Goal: Task Accomplishment & Management: Use online tool/utility

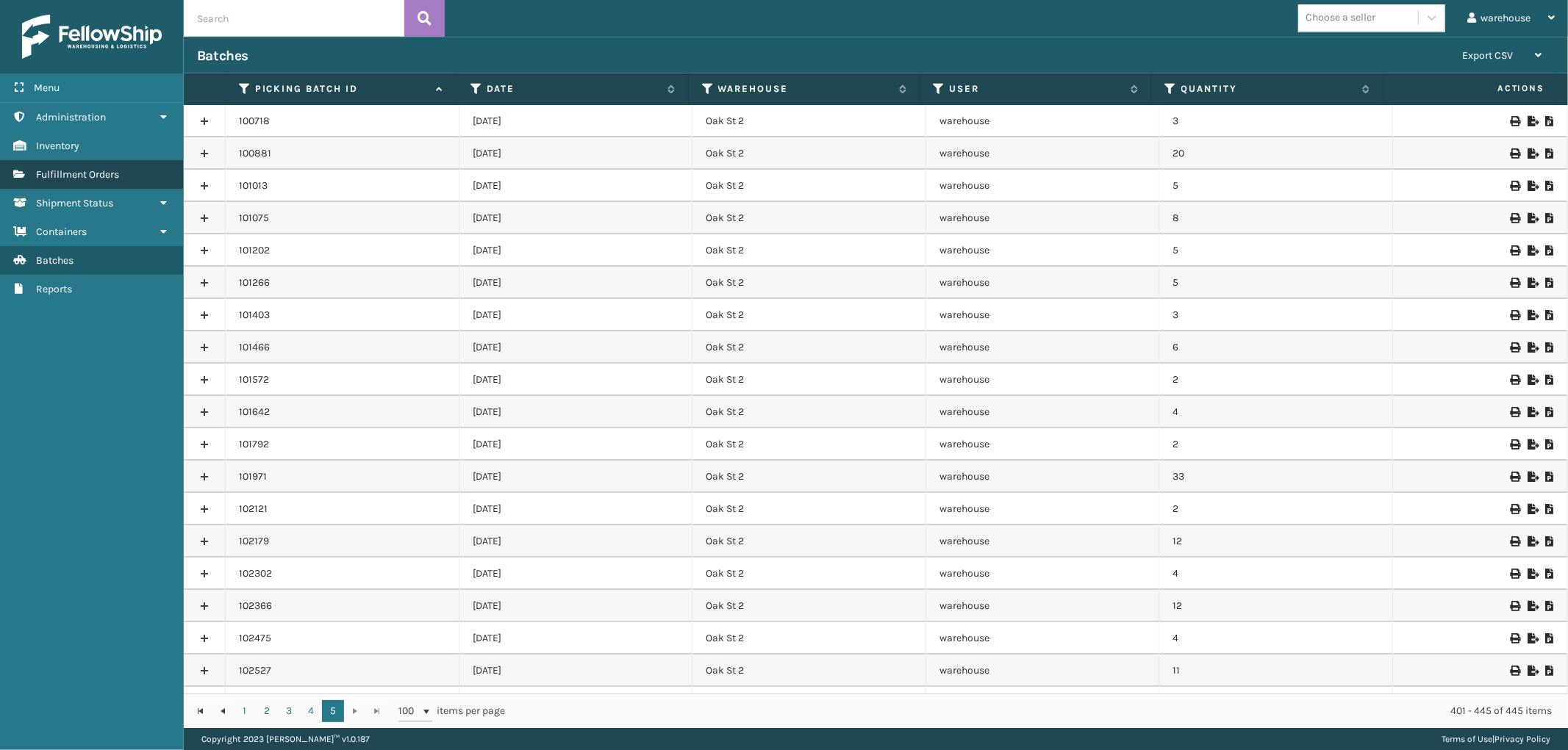
click at [82, 162] on link "Fulfillment Orders" at bounding box center [92, 174] width 183 height 29
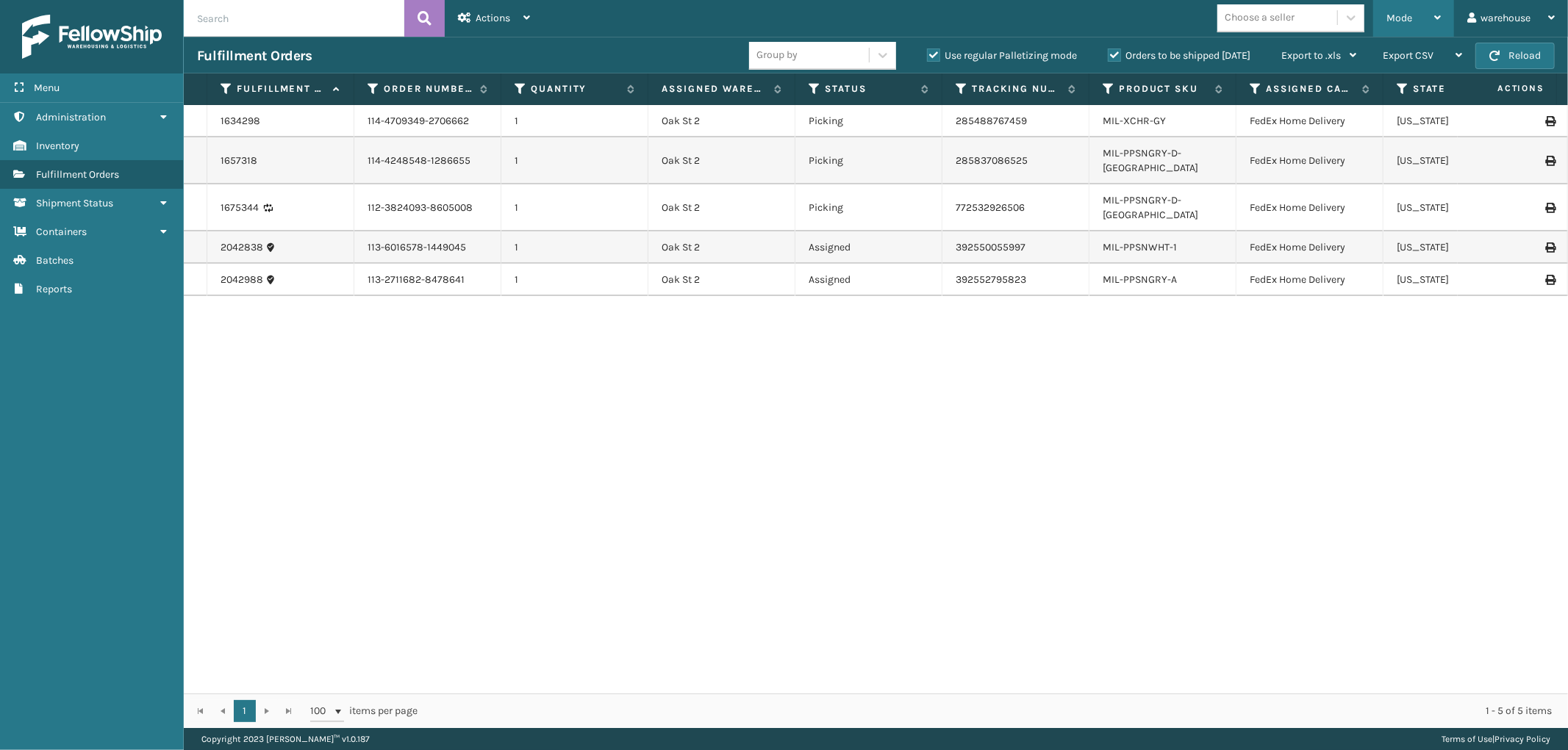
click at [1436, 21] on icon at bounding box center [1438, 17] width 7 height 10
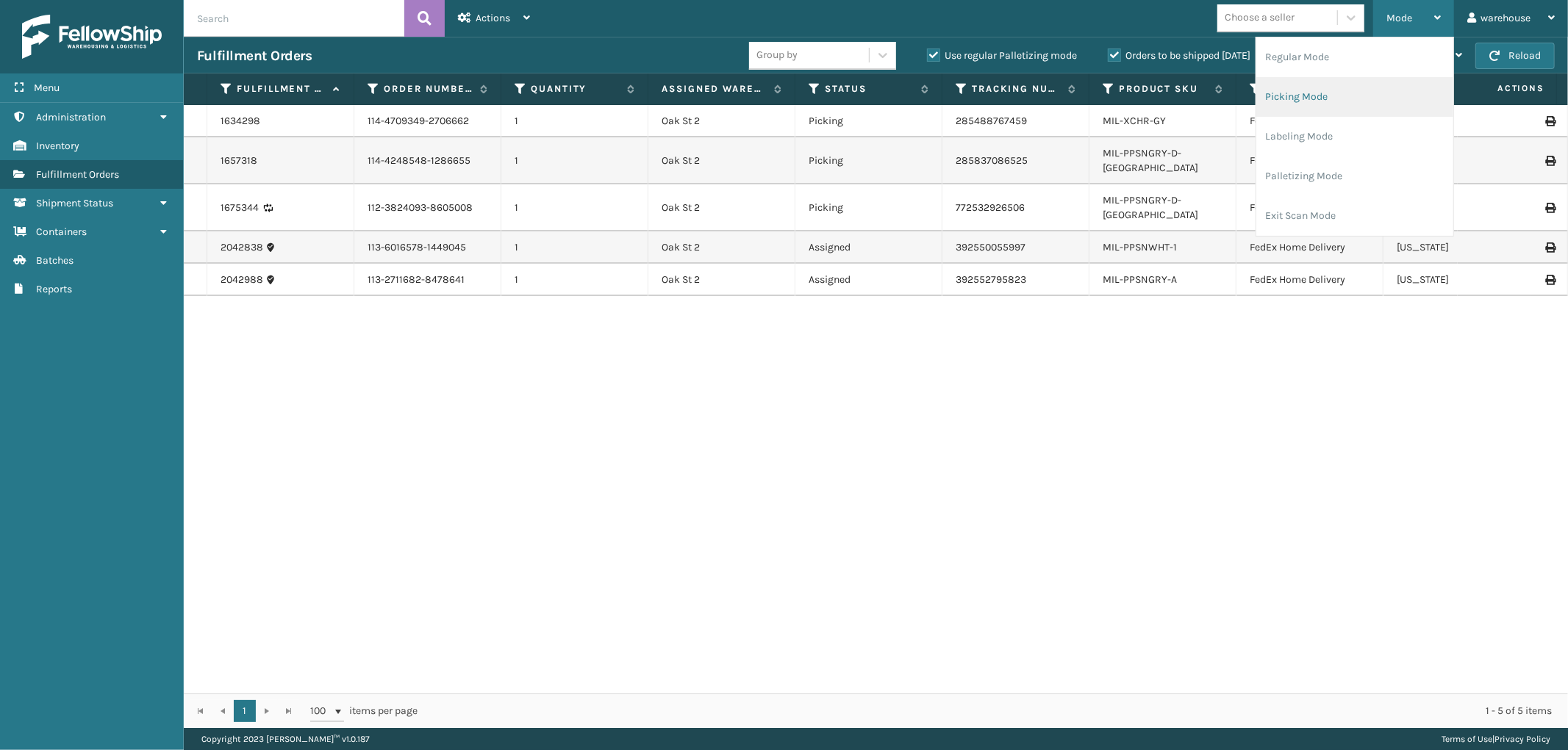
click at [1338, 99] on li "Picking Mode" at bounding box center [1355, 97] width 197 height 40
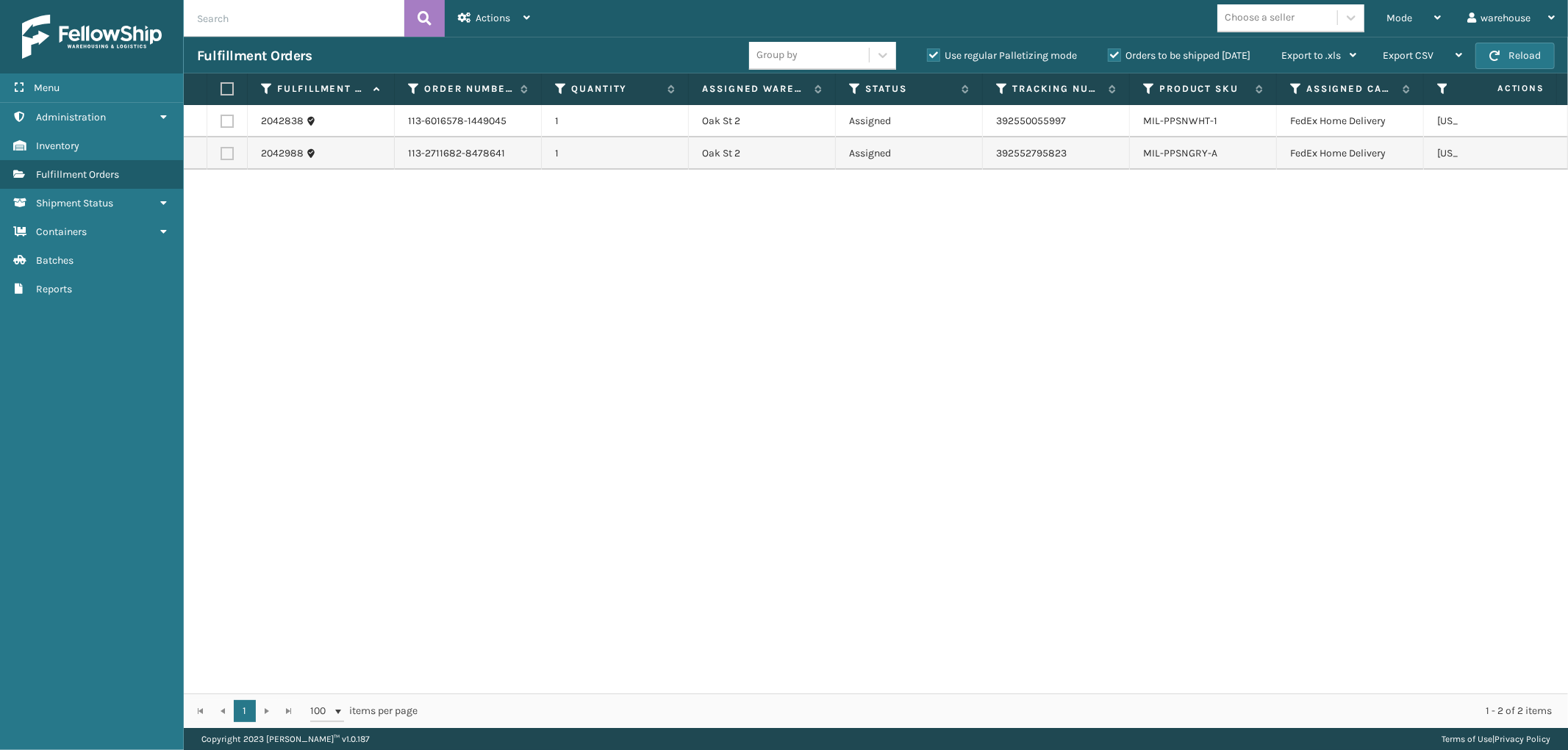
click at [229, 86] on label at bounding box center [225, 88] width 9 height 13
click at [221, 86] on input "checkbox" at bounding box center [220, 89] width 1 height 10
checkbox input "true"
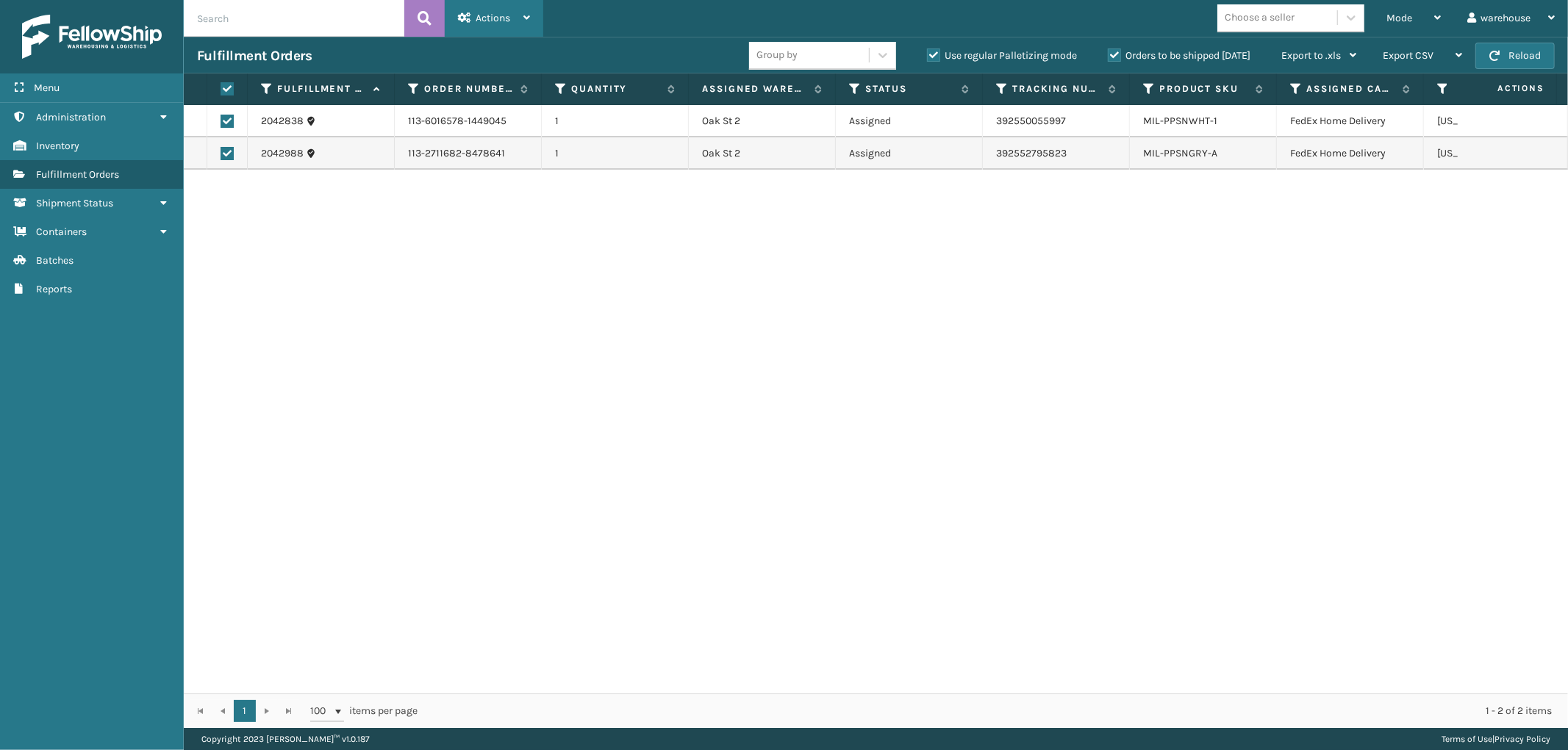
click at [526, 16] on icon at bounding box center [527, 17] width 7 height 10
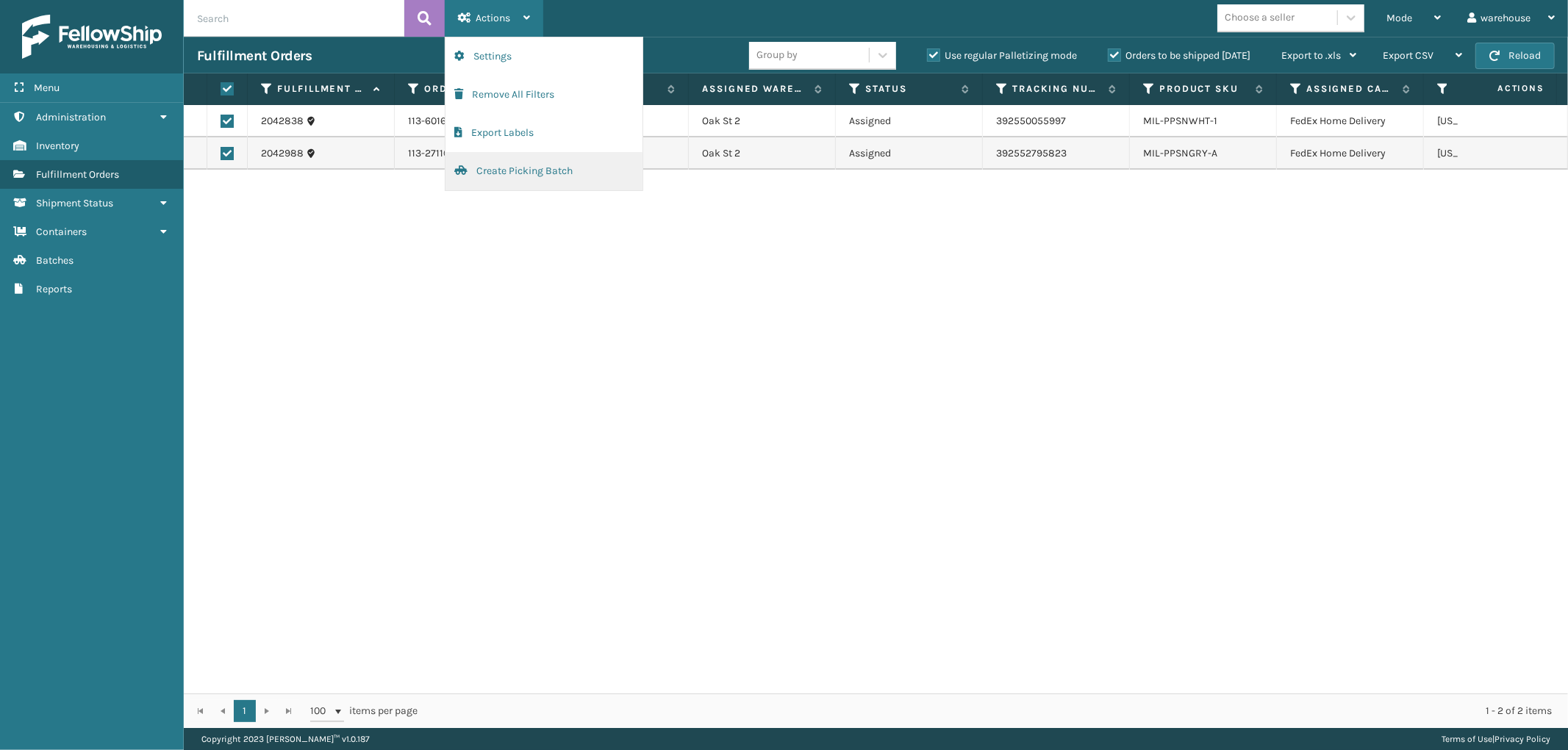
click at [524, 165] on button "Create Picking Batch" at bounding box center [544, 171] width 197 height 38
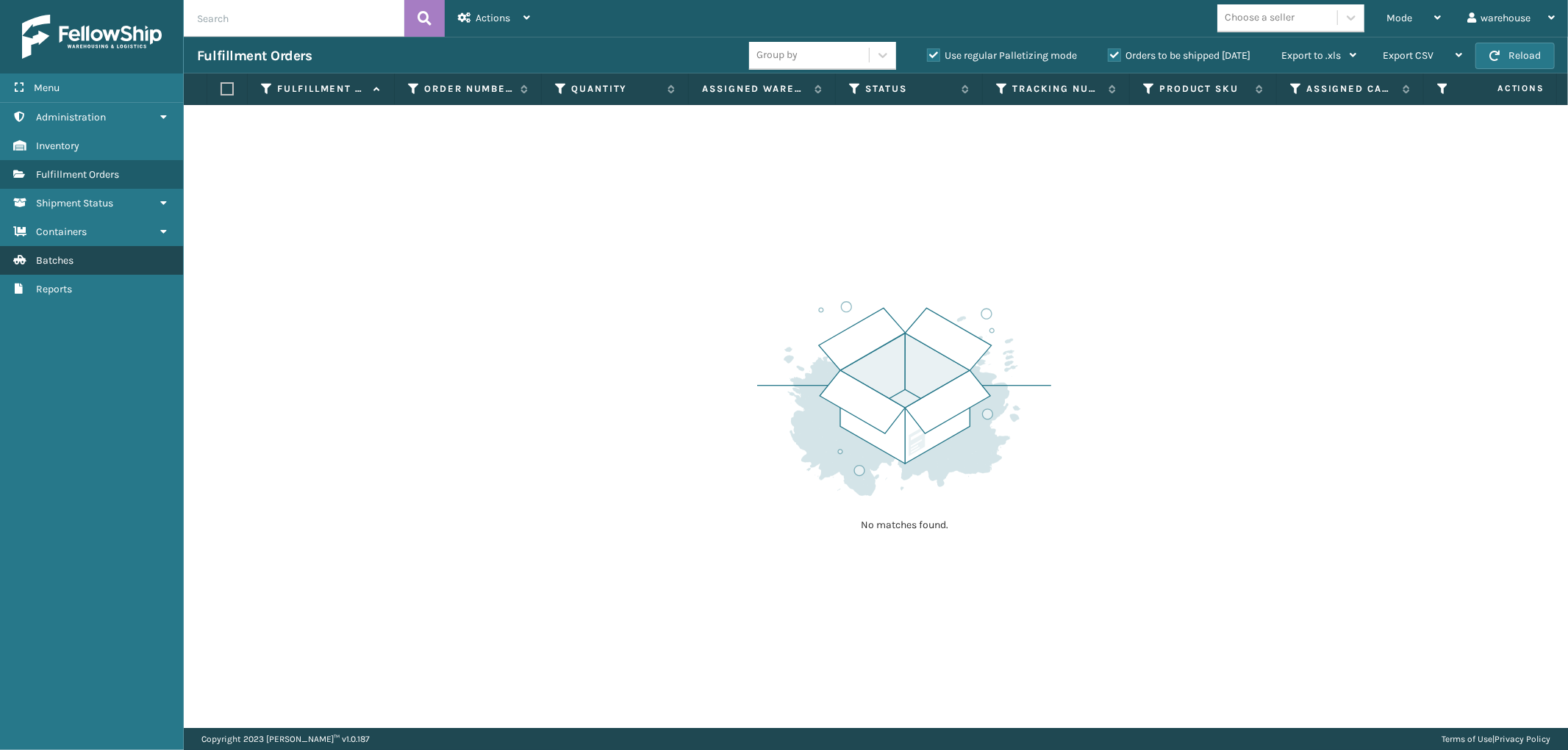
click at [118, 251] on link "Batches" at bounding box center [92, 260] width 183 height 29
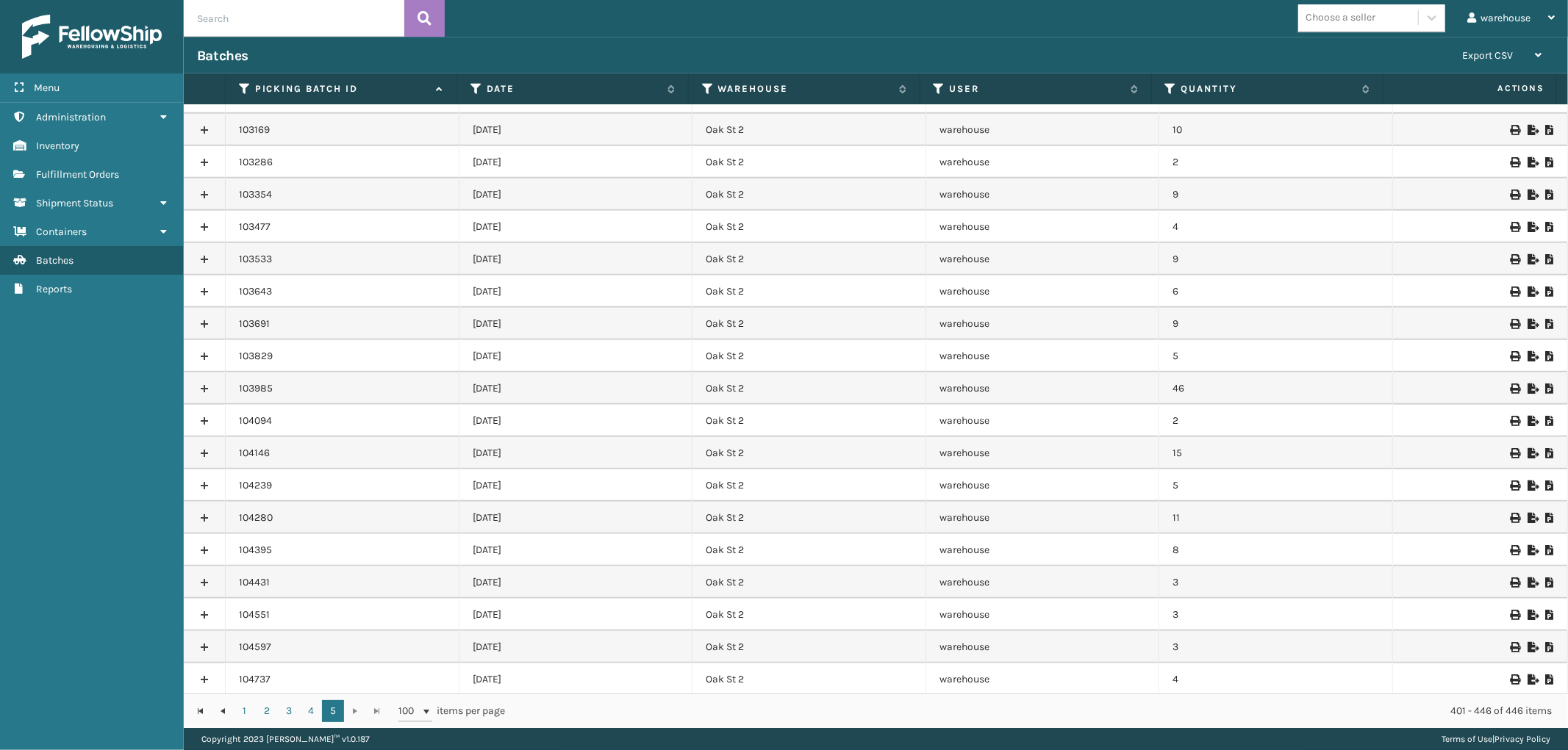
scroll to position [898, 0]
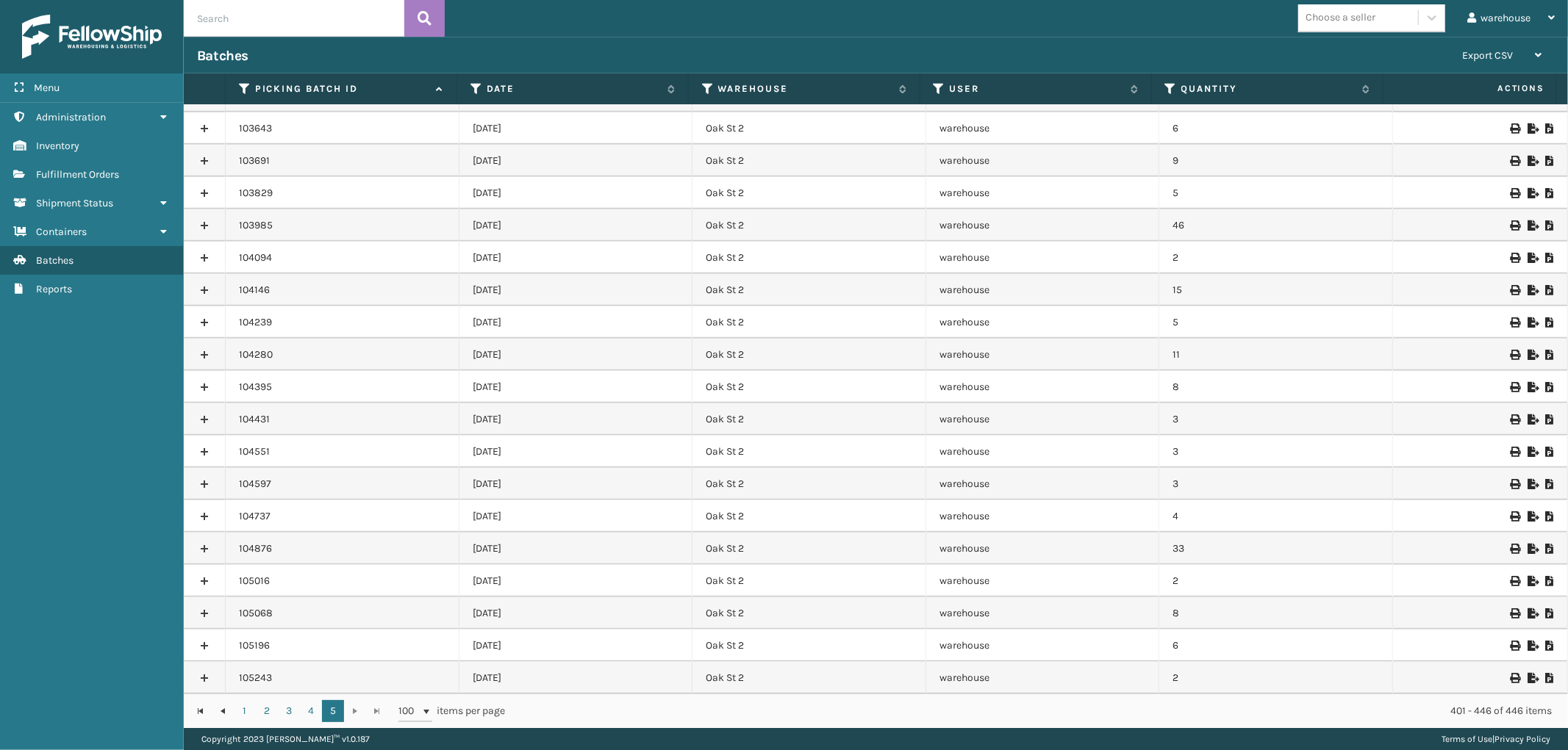
click at [1500, 670] on td at bounding box center [1481, 677] width 175 height 32
click at [1510, 677] on icon at bounding box center [1514, 678] width 9 height 10
